Goal: Check status: Check status

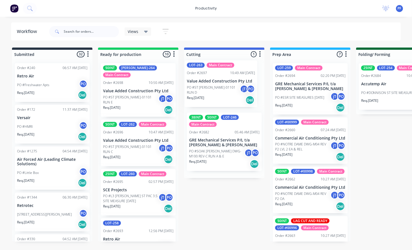
drag, startPoint x: 133, startPoint y: 130, endPoint x: 221, endPoint y: 77, distance: 102.3
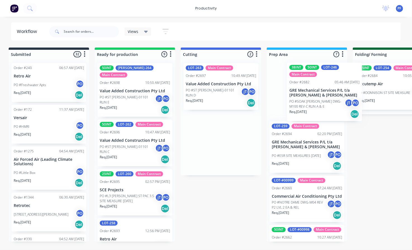
drag, startPoint x: 206, startPoint y: 146, endPoint x: 309, endPoint y: 94, distance: 115.2
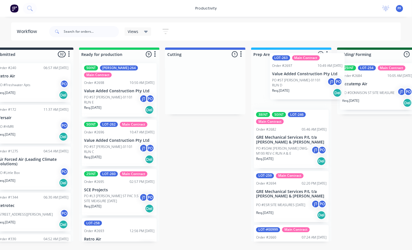
scroll to position [0, 20]
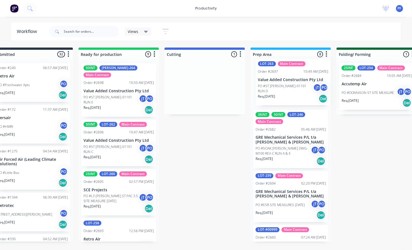
drag, startPoint x: 207, startPoint y: 83, endPoint x: 292, endPoint y: 77, distance: 84.8
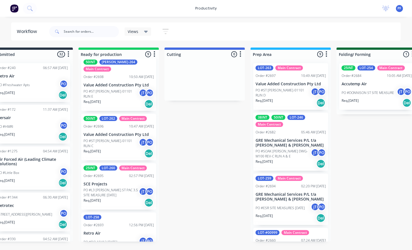
scroll to position [0, 0]
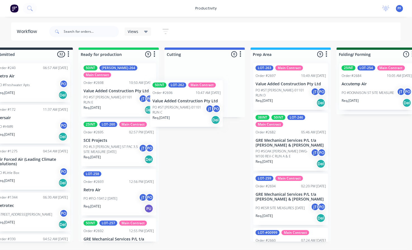
drag, startPoint x: 119, startPoint y: 133, endPoint x: 191, endPoint y: 101, distance: 79.0
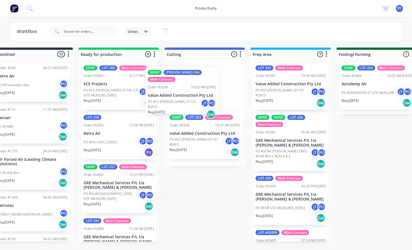
drag, startPoint x: 111, startPoint y: 87, endPoint x: 179, endPoint y: 92, distance: 67.8
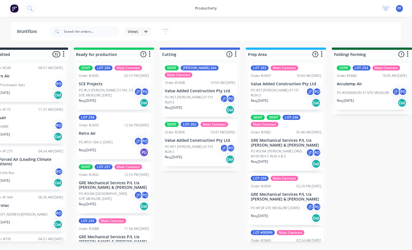
scroll to position [0, 24]
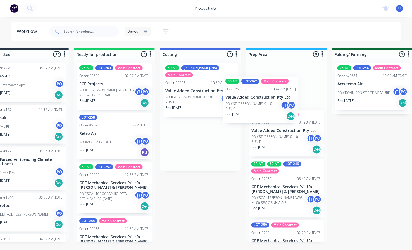
drag, startPoint x: 227, startPoint y: 121, endPoint x: 261, endPoint y: 97, distance: 41.8
